Goal: Register for event/course: Sign up to attend an event or enroll in a course

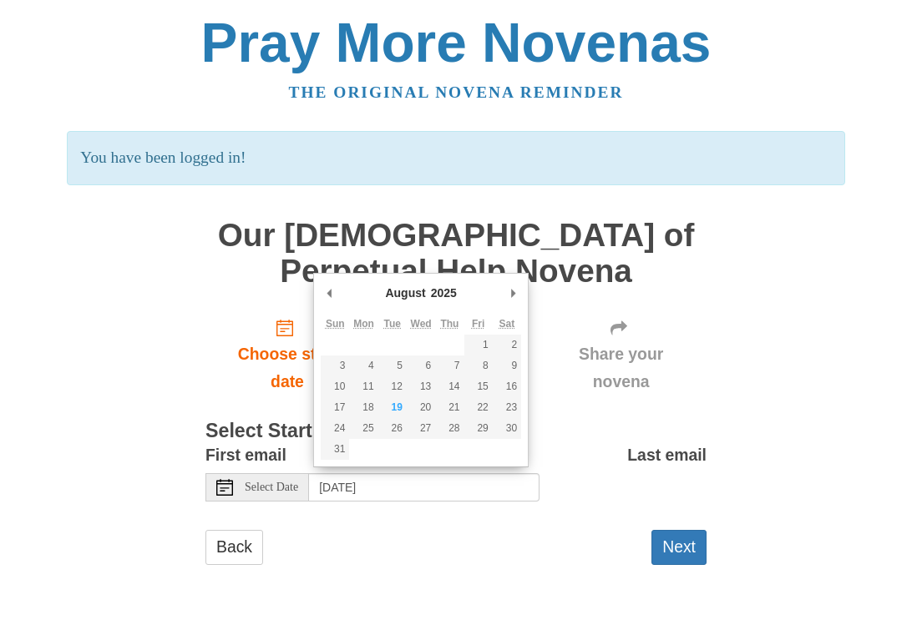
click at [480, 483] on input "Thursday, August 21st, 2025" at bounding box center [424, 487] width 230 height 28
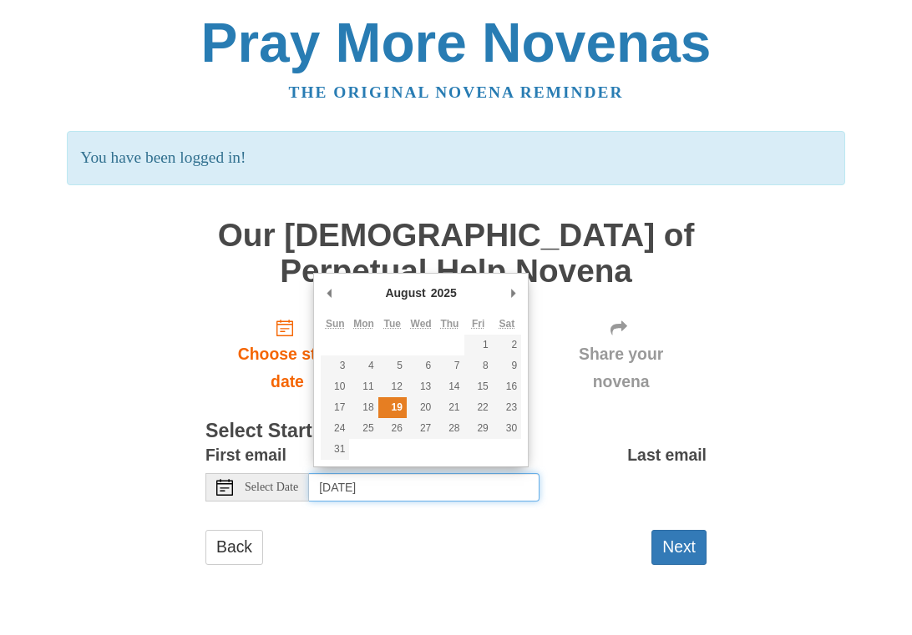
type input "Tuesday, August 19th"
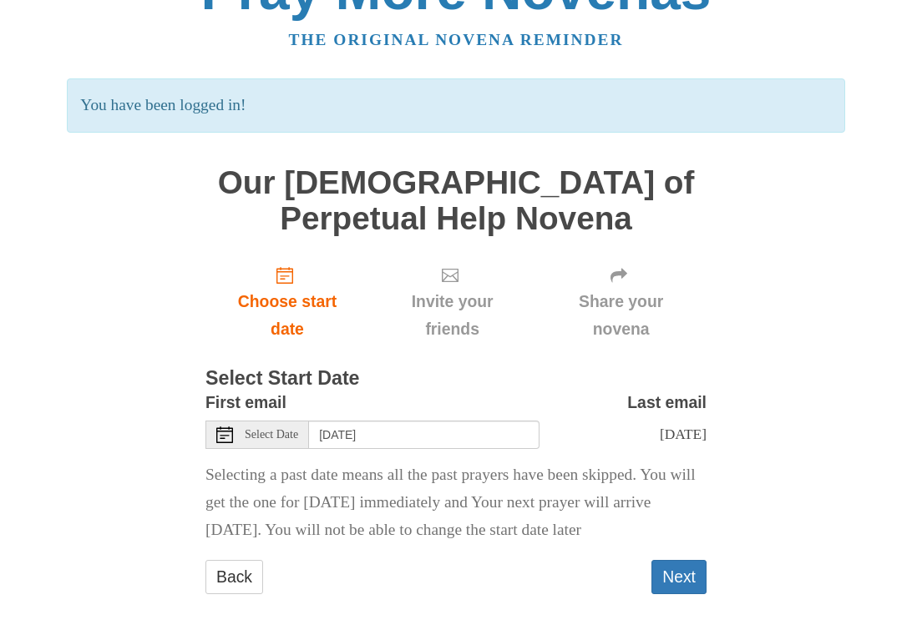
scroll to position [52, 0]
click at [675, 575] on button "Next" at bounding box center [678, 578] width 55 height 34
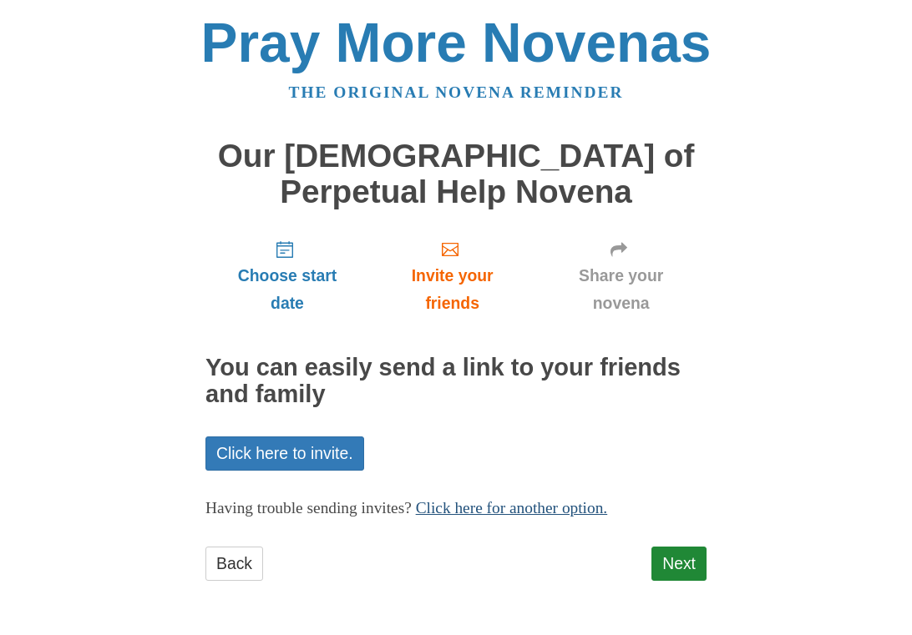
click at [608, 506] on link "Click here for another option." at bounding box center [512, 508] width 192 height 18
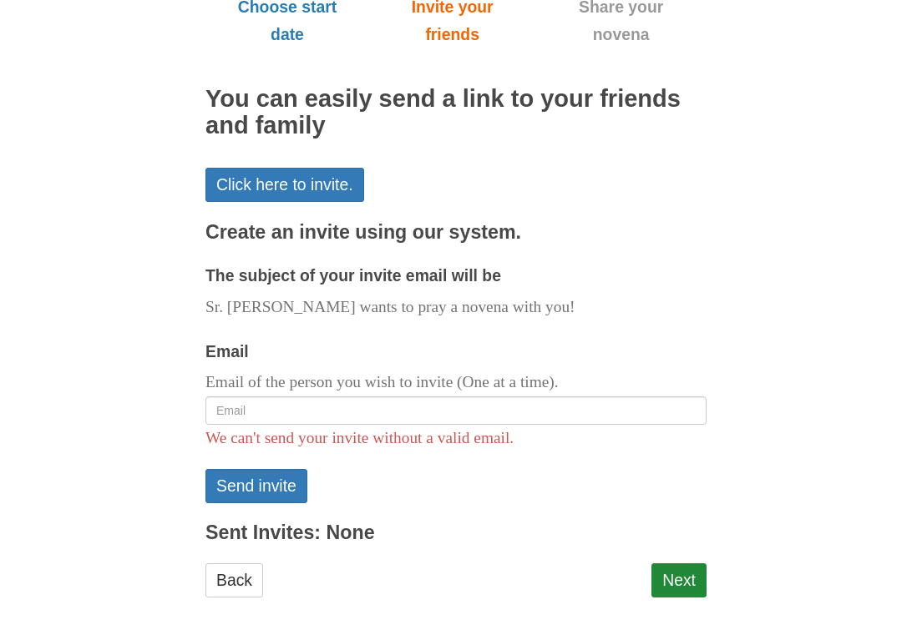
scroll to position [268, 0]
click at [240, 399] on input "Email" at bounding box center [455, 411] width 501 height 28
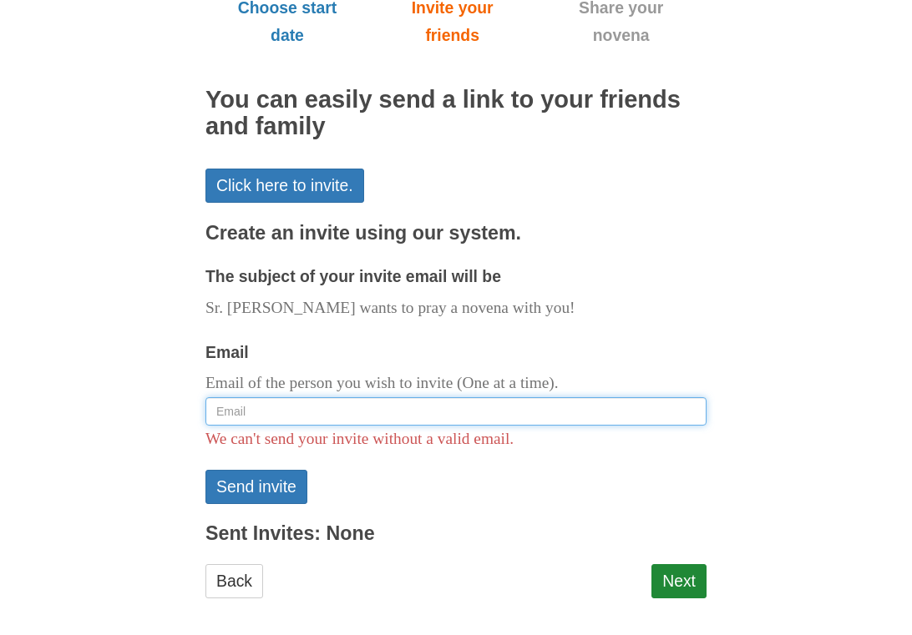
click at [235, 401] on input "Email" at bounding box center [455, 411] width 501 height 28
type input "[EMAIL_ADDRESS][DOMAIN_NAME]"
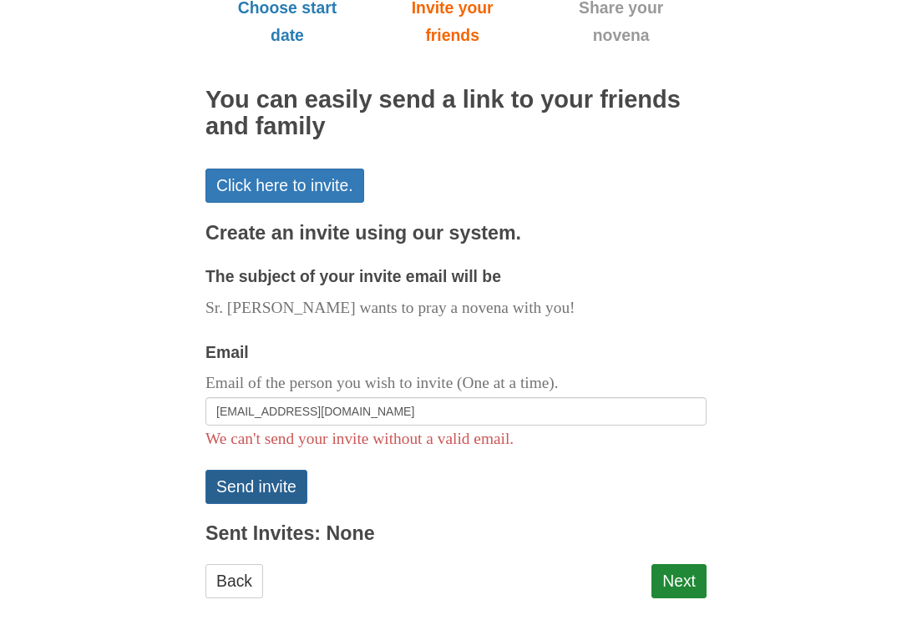
click at [278, 479] on button "Send invite" at bounding box center [256, 487] width 102 height 34
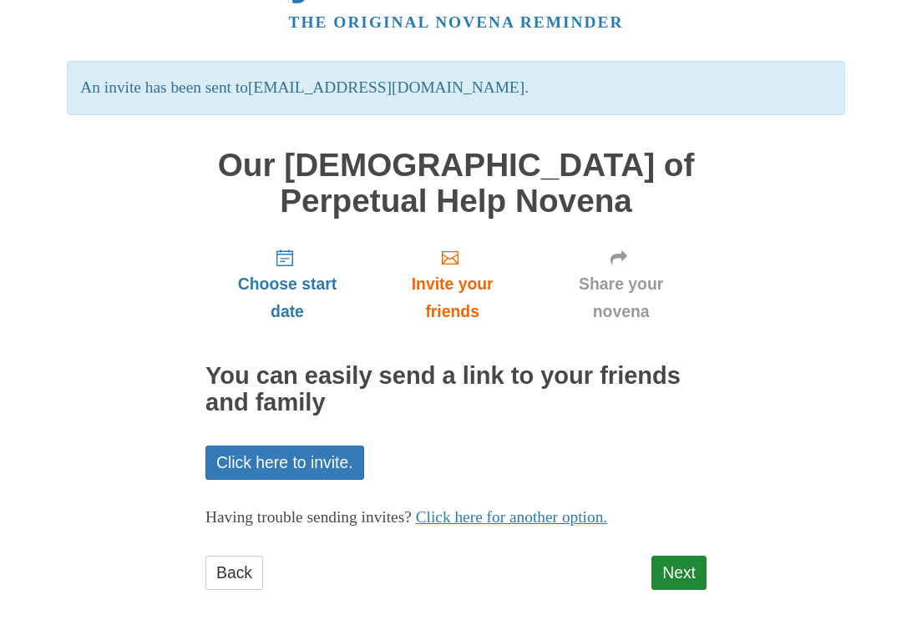
scroll to position [66, 0]
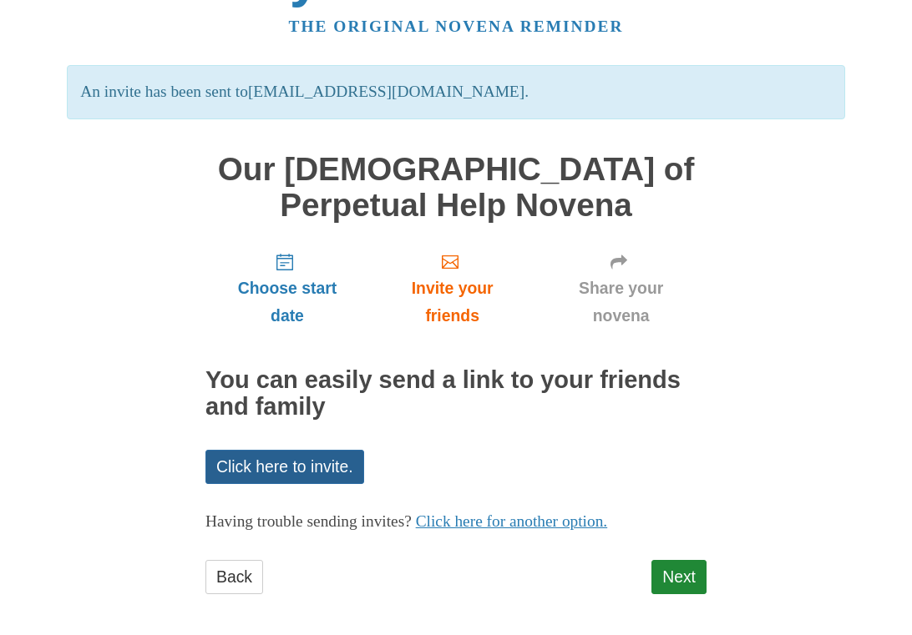
click at [331, 461] on link "Click here to invite." at bounding box center [284, 467] width 159 height 34
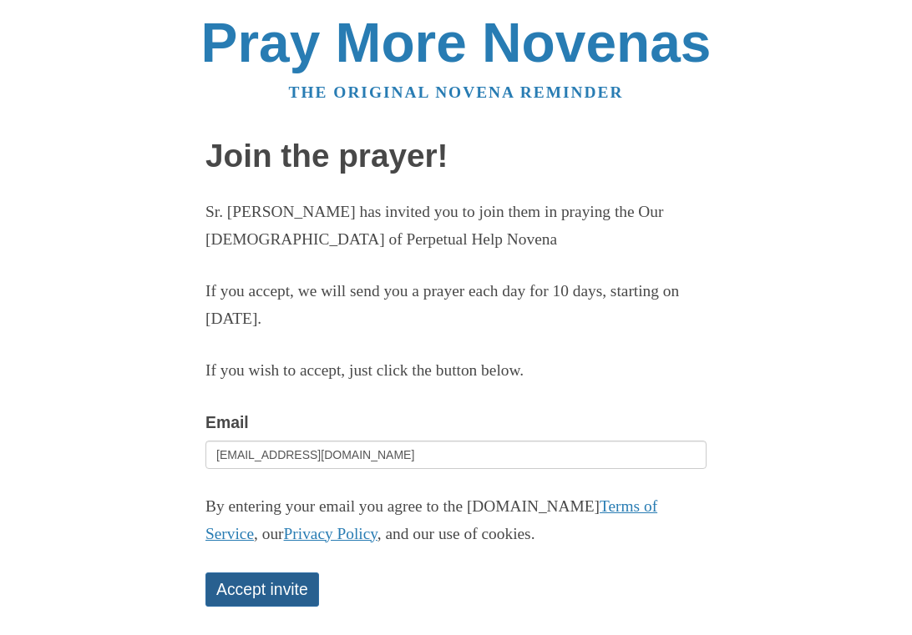
click at [266, 584] on button "Accept invite" at bounding box center [262, 590] width 114 height 34
